Goal: Navigation & Orientation: Find specific page/section

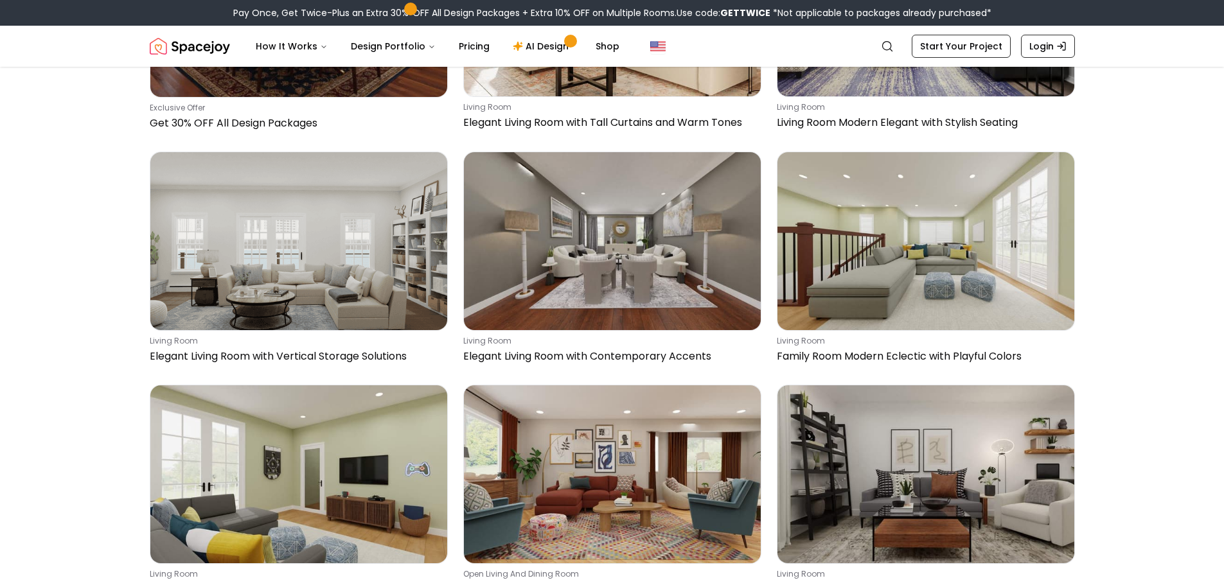
scroll to position [3598, 0]
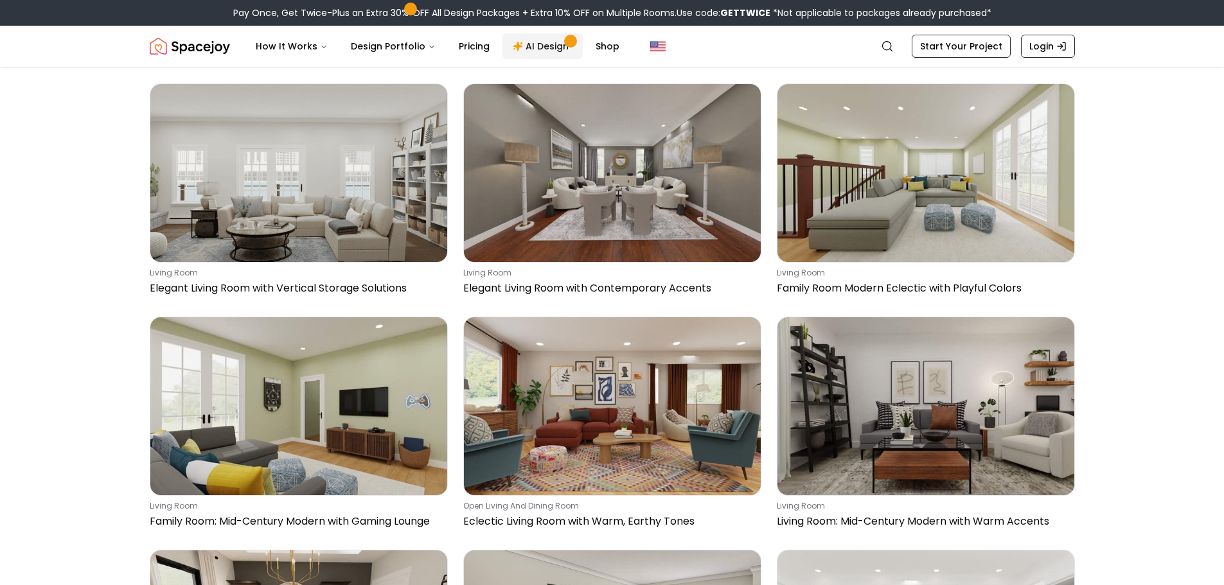
click at [559, 48] on link "AI Design" at bounding box center [542, 46] width 80 height 26
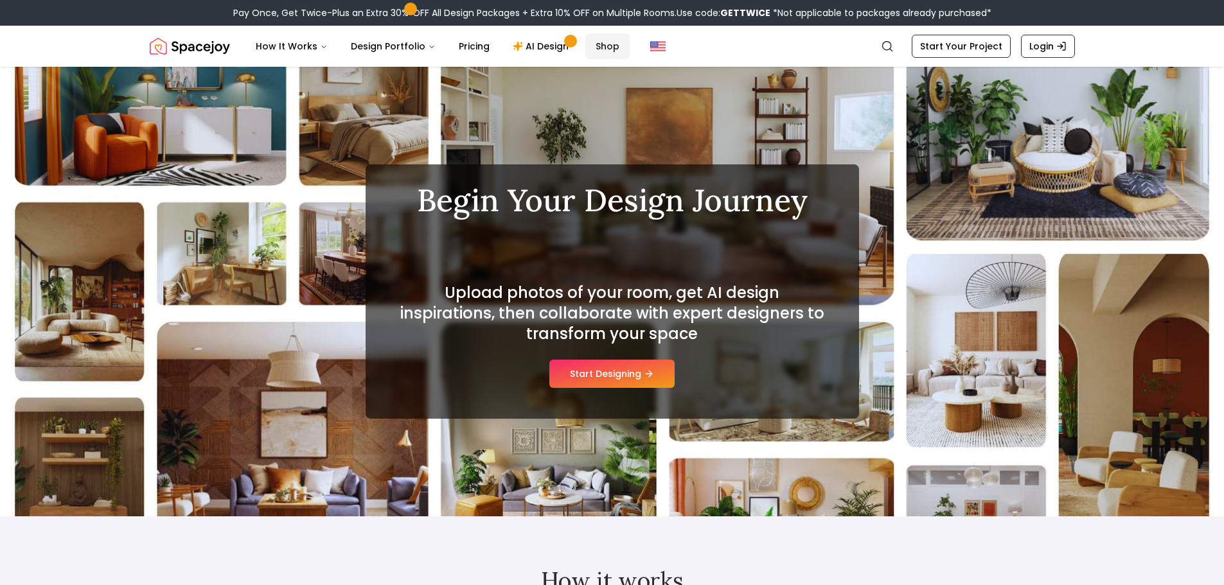
click at [592, 46] on link "Shop" at bounding box center [607, 46] width 44 height 26
